Goal: Obtain resource: Obtain resource

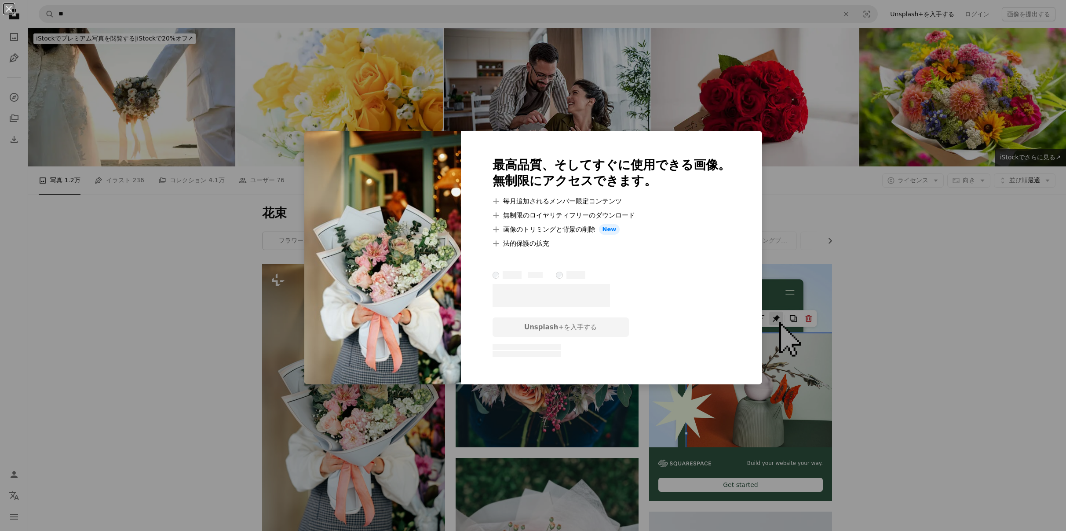
scroll to position [44, 0]
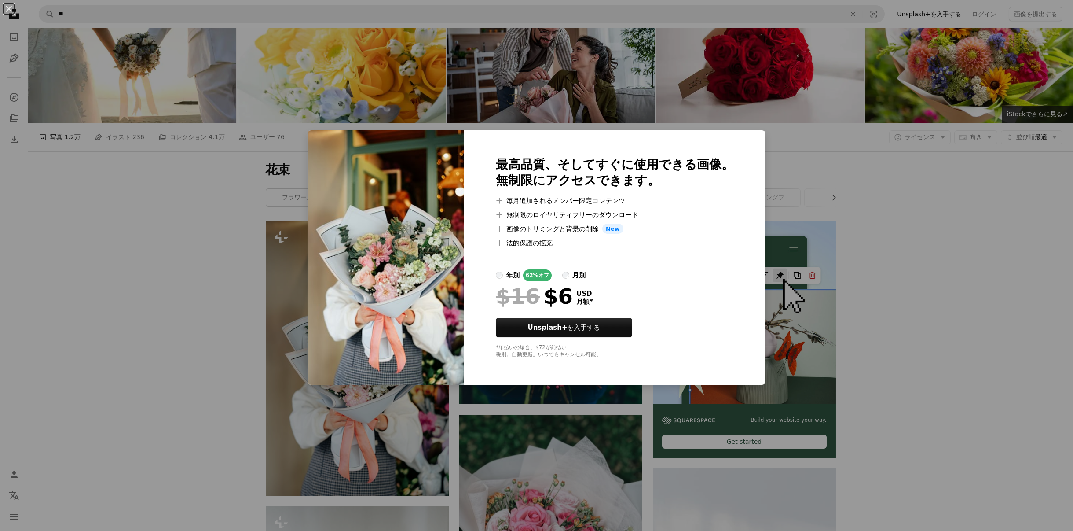
click at [917, 410] on div "An X shape 最高品質、そしてすぐに使用できる画像。 無制限にアクセスできます。 A plus sign 毎月追加されるメンバー限定コンテンツ A p…" at bounding box center [536, 265] width 1073 height 531
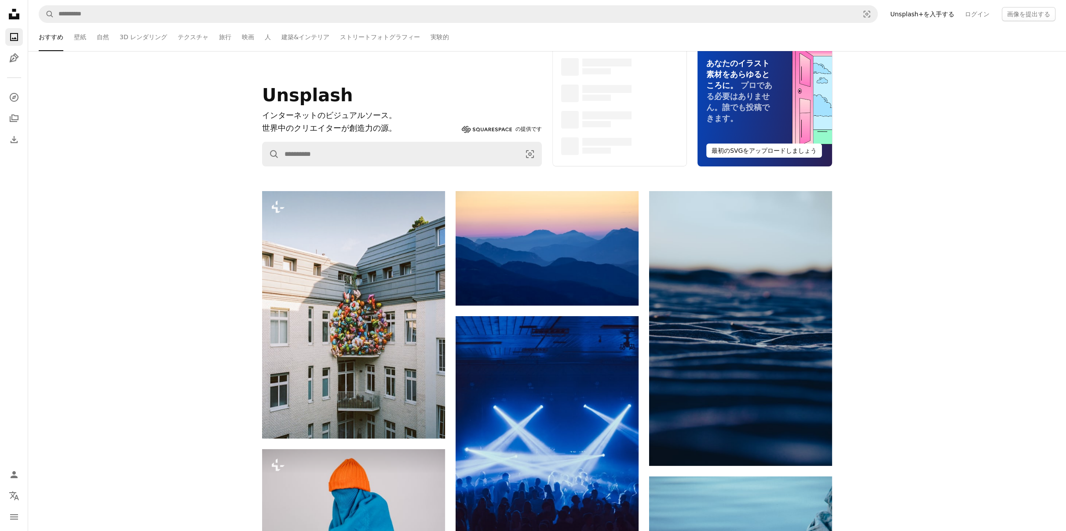
scroll to position [1848, 0]
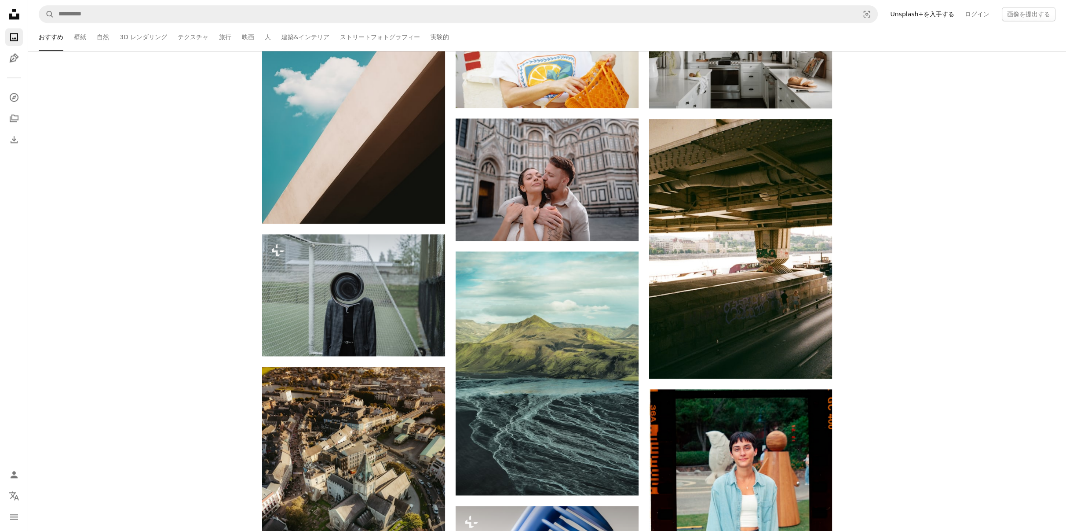
drag, startPoint x: 955, startPoint y: 0, endPoint x: 937, endPoint y: 74, distance: 76.2
click at [937, 74] on div "Plus sign for Unsplash+ A heart A plus sign Marlen Stahlhuth Unsplash+ 向け A loc…" at bounding box center [547, 115] width 1038 height 3456
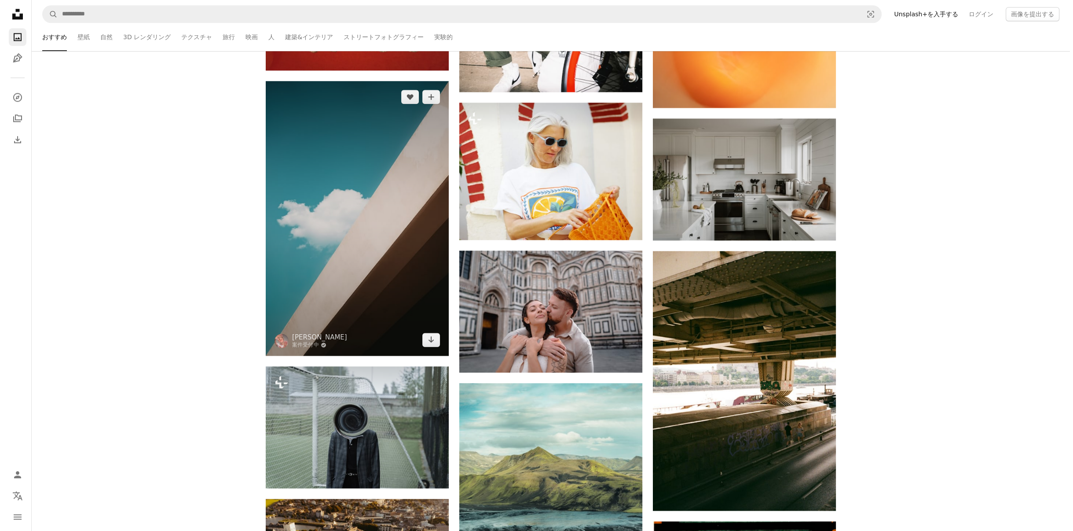
scroll to position [44, 0]
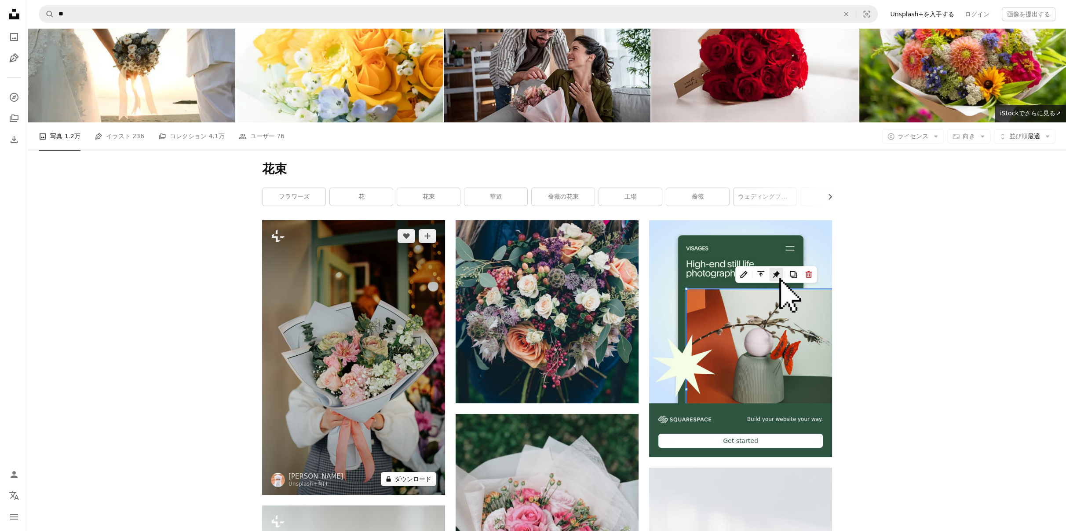
click at [414, 472] on button "A lock ダウンロード" at bounding box center [408, 479] width 55 height 14
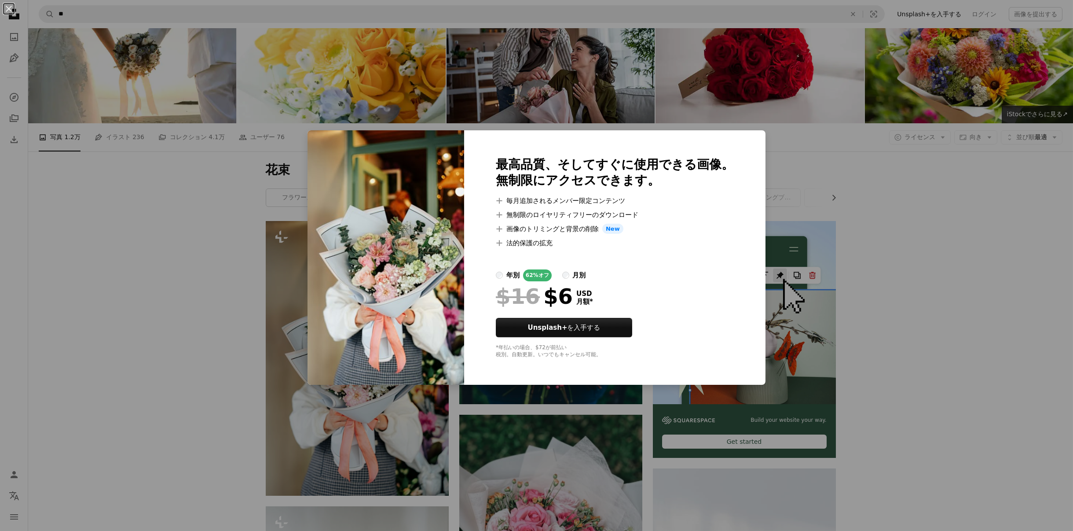
click at [111, 293] on div "An X shape 最高品質、そしてすぐに使用できる画像。 無制限にアクセスできます。 A plus sign 毎月追加されるメンバー限定コンテンツ A p…" at bounding box center [536, 265] width 1073 height 531
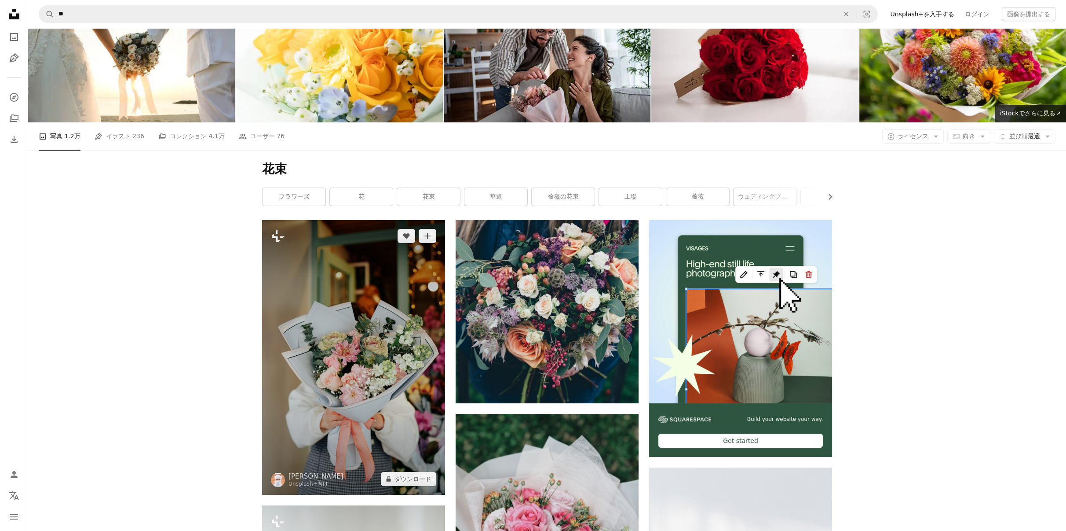
click at [368, 232] on img at bounding box center [353, 357] width 183 height 275
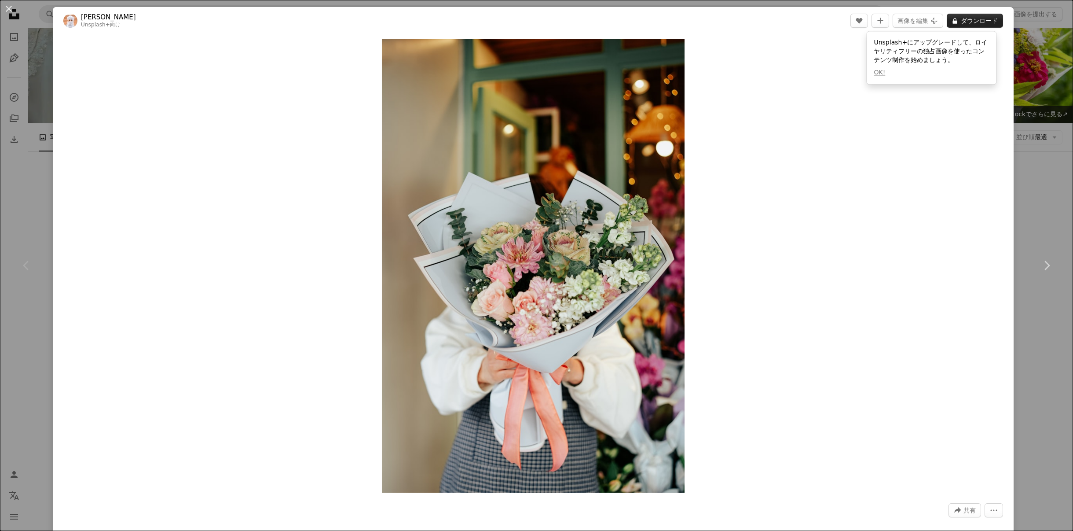
click at [958, 18] on icon "A lock" at bounding box center [955, 21] width 7 height 7
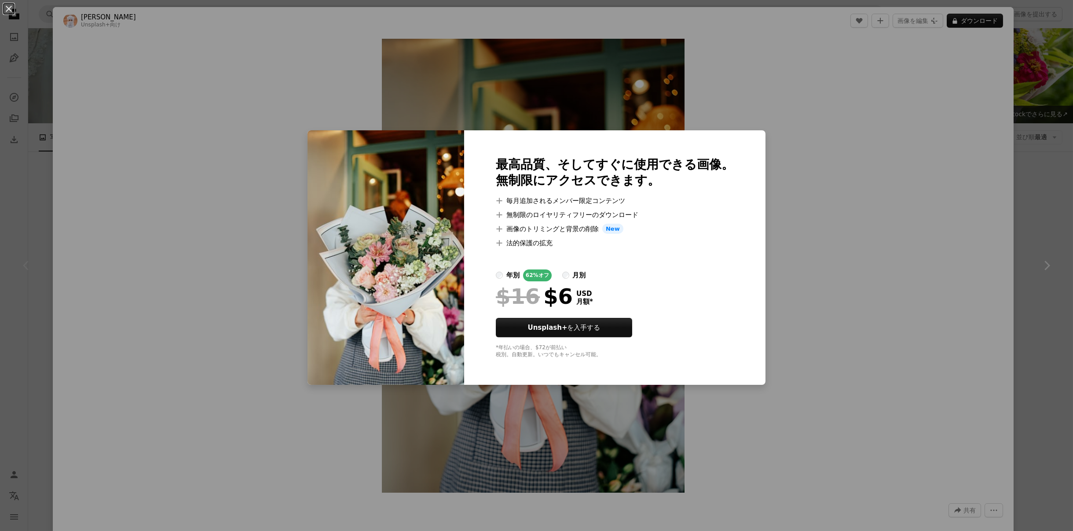
click at [774, 317] on div "An X shape 最高品質、そしてすぐに使用できる画像。 無制限にアクセスできます。 A plus sign 毎月追加されるメンバー限定コンテンツ A p…" at bounding box center [536, 265] width 1073 height 531
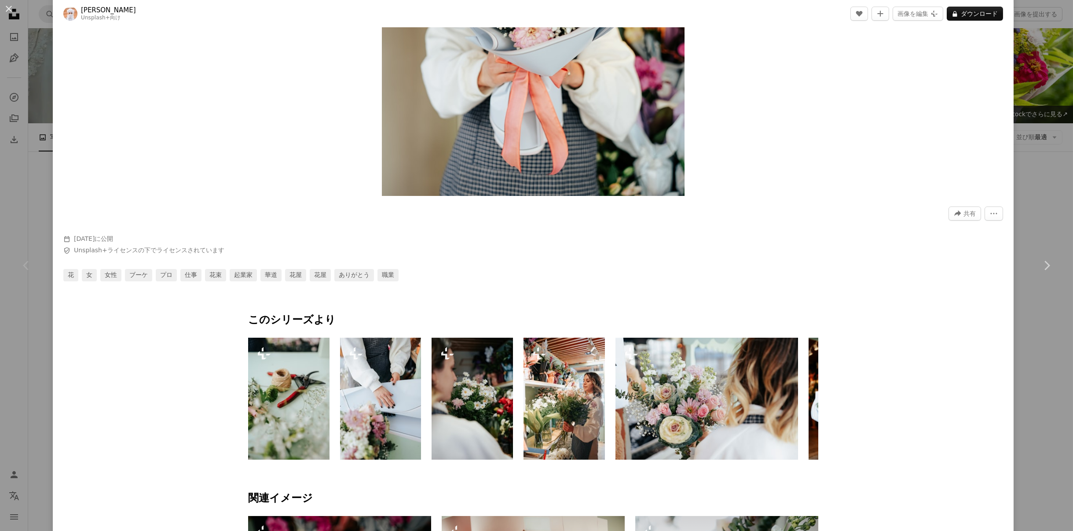
scroll to position [176, 0]
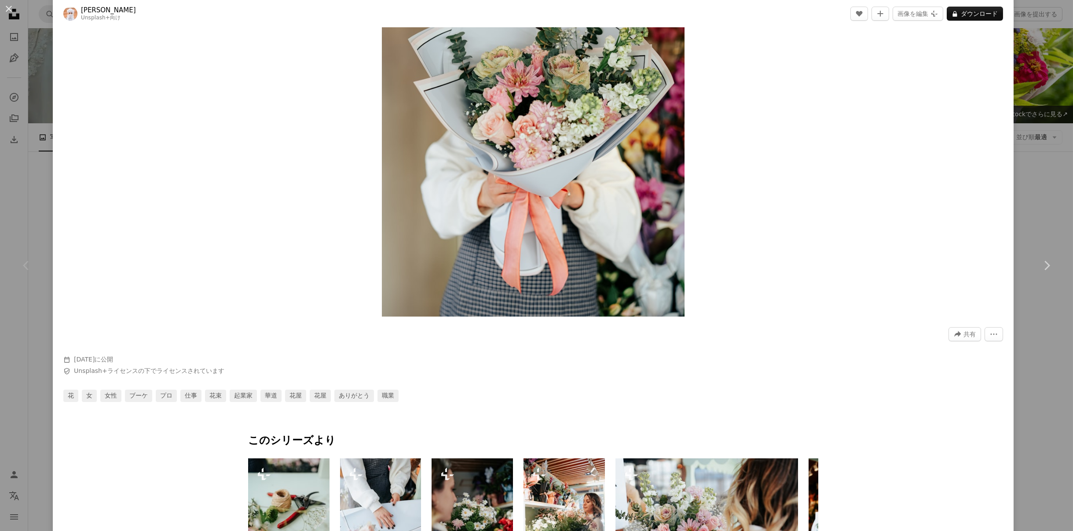
drag, startPoint x: 545, startPoint y: 199, endPoint x: 431, endPoint y: 163, distance: 119.5
click at [431, 163] on img "この画像でズームインする" at bounding box center [533, 90] width 302 height 454
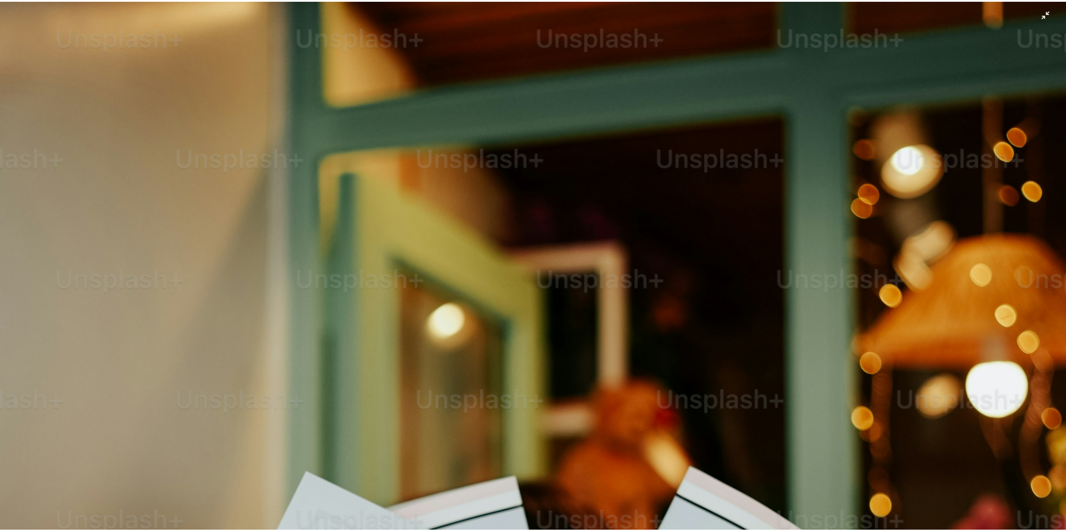
scroll to position [530, 0]
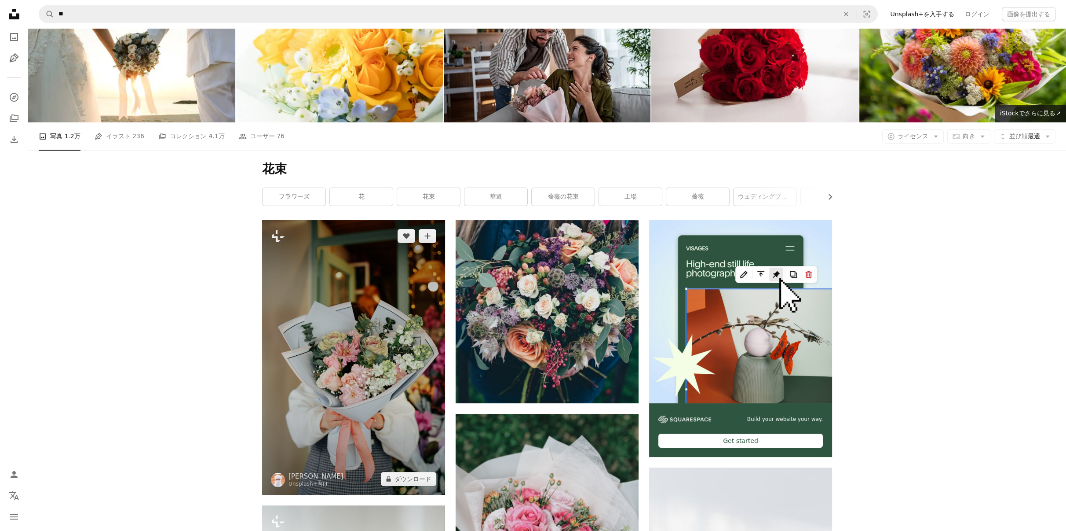
click at [311, 297] on img at bounding box center [353, 357] width 183 height 275
